Goal: Transaction & Acquisition: Purchase product/service

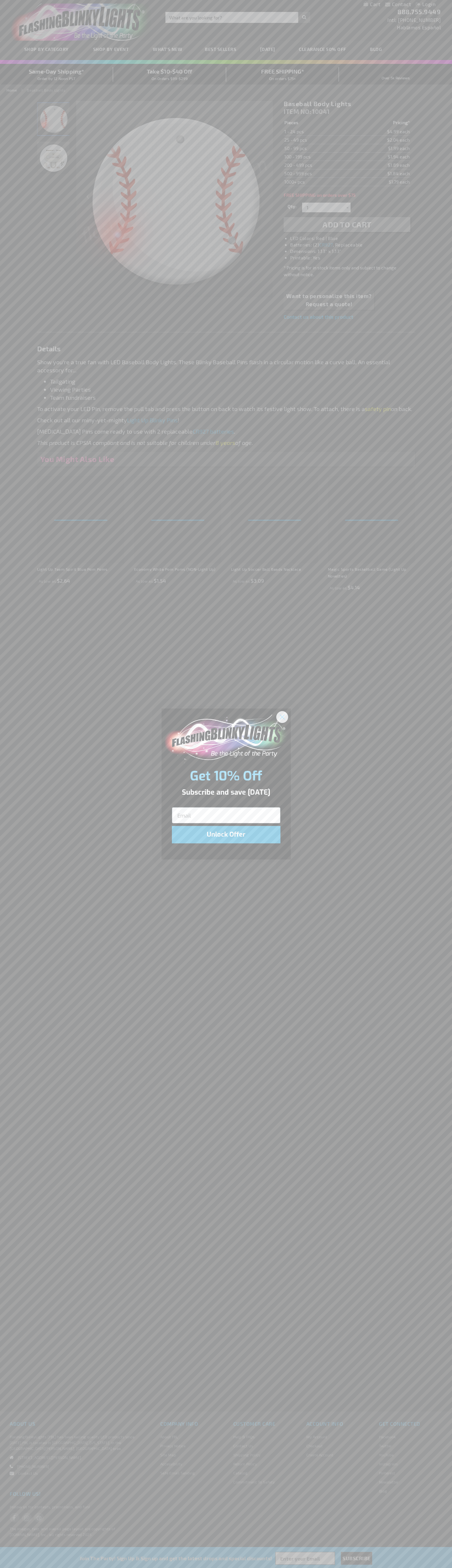
click at [282, 716] on icon "Close dialog" at bounding box center [281, 716] width 4 height 4
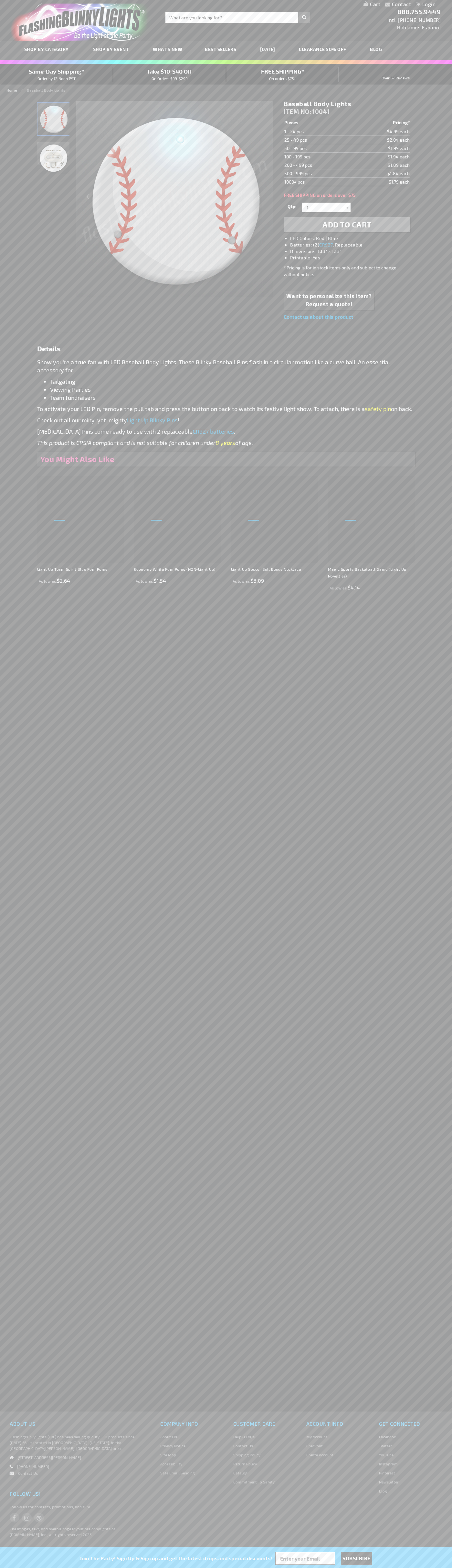
click at [353, 239] on li "LED Colors: Red | Blue" at bounding box center [353, 238] width 126 height 7
click at [347, 225] on span "Add to Cart" at bounding box center [347, 224] width 49 height 9
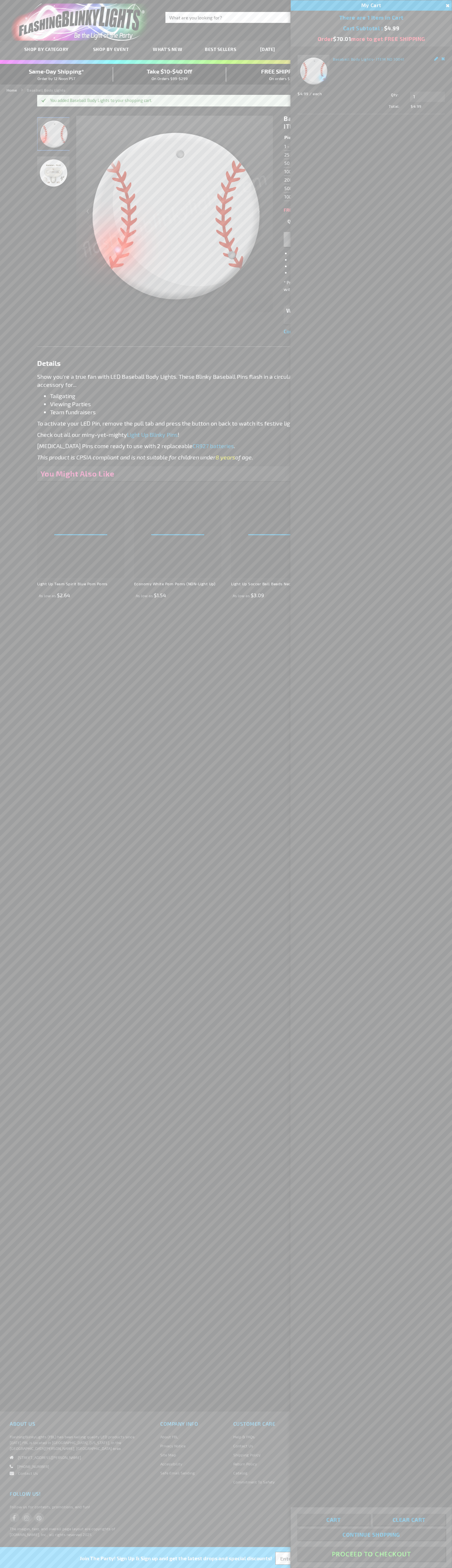
click at [371, 1554] on button "Proceed To Checkout" at bounding box center [371, 1554] width 148 height 15
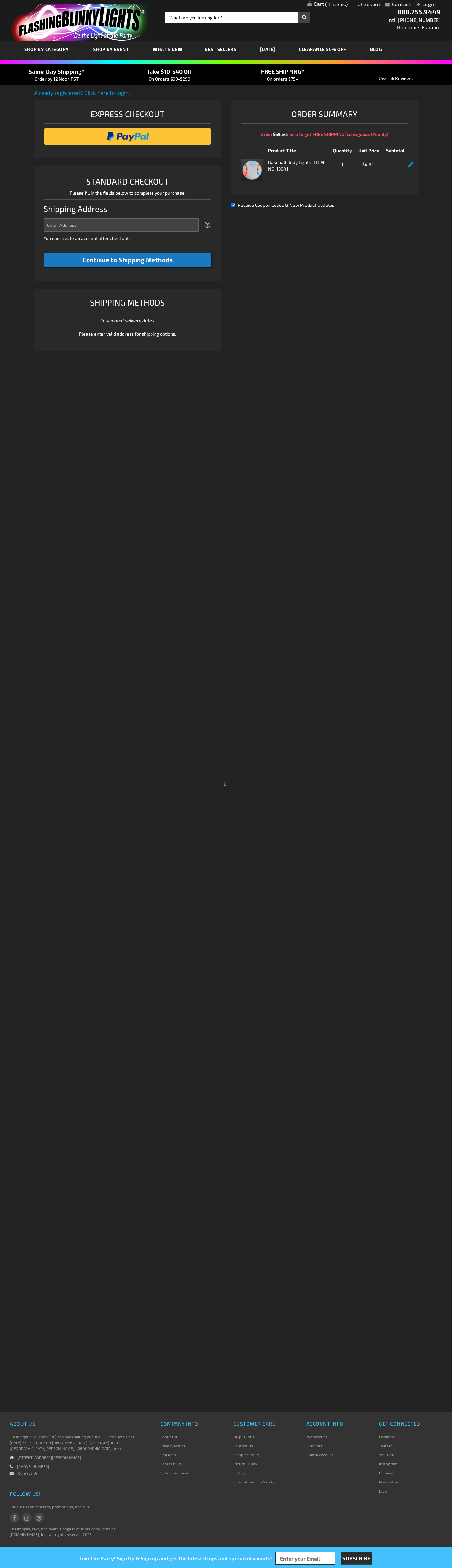
select select "US"
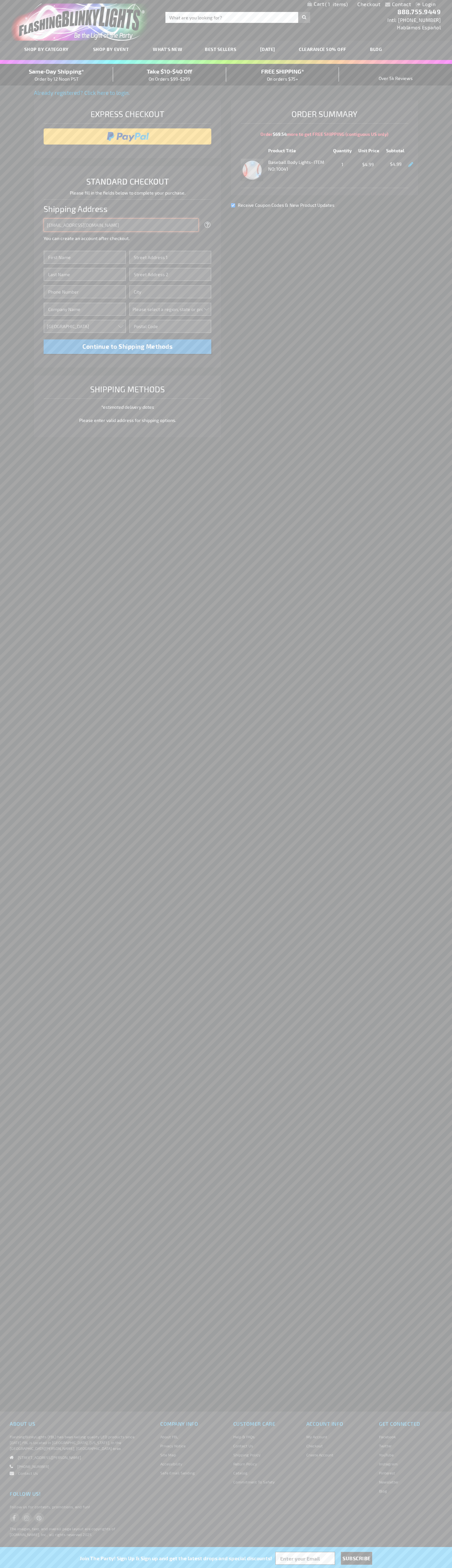
type input "johnsmith005@storebotmail.joonix.net"
type input "John"
type input "2590 Pearl Street"
type input "First floor"
type input "boulder"
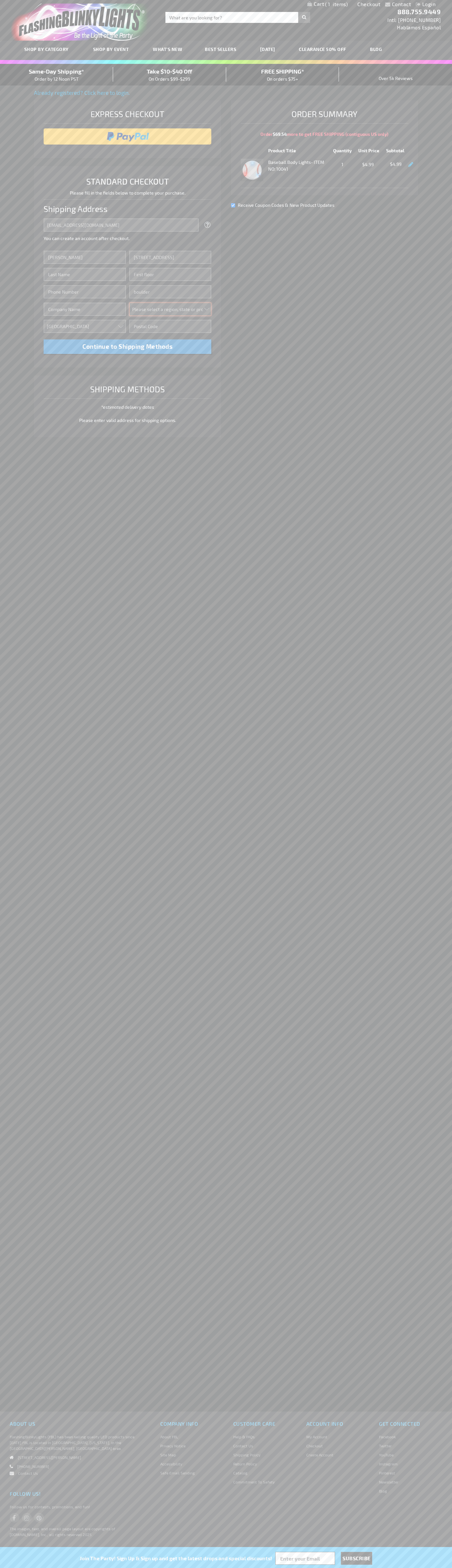
select select "13"
type input "80302"
type input "Smith"
type input "6502530000"
type input "John Smith"
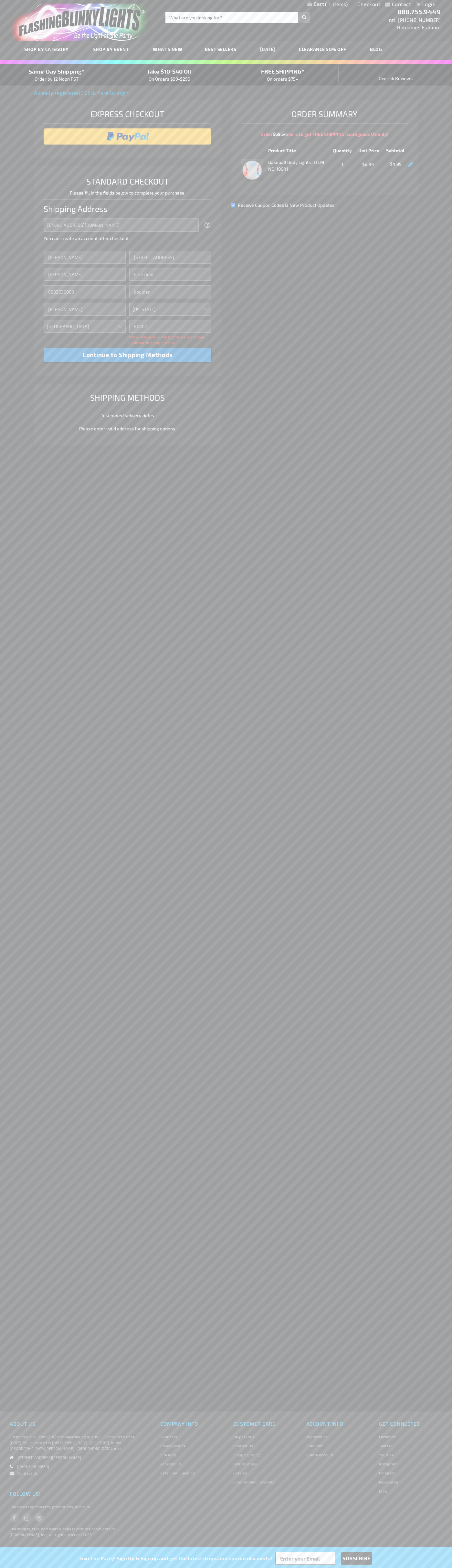
click at [57, 75] on div "Same-Day Shipping* Order by 12 Noon PST" at bounding box center [57, 74] width 113 height 15
click at [127, 136] on input "image" at bounding box center [127, 136] width 161 height 13
